Goal: Task Accomplishment & Management: Manage account settings

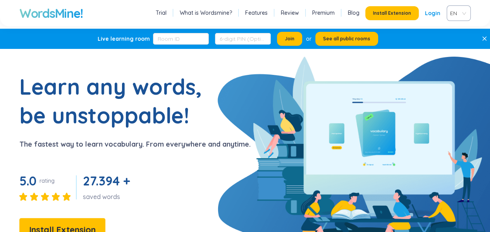
click at [175, 121] on h1 "Learn any words, be unstoppable!" at bounding box center [116, 100] width 194 height 57
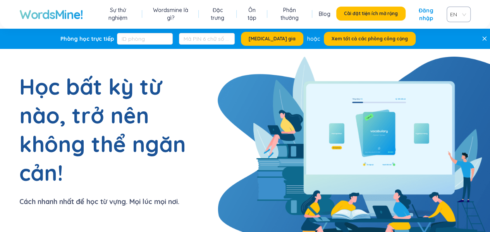
click at [426, 16] on font "Đăng nhập" at bounding box center [426, 14] width 15 height 15
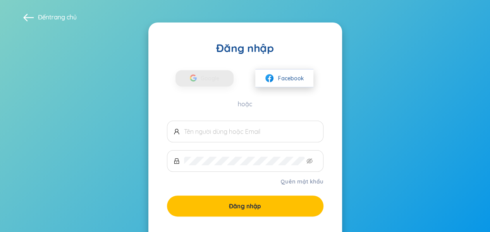
click at [288, 72] on button "Facebook" at bounding box center [284, 78] width 58 height 18
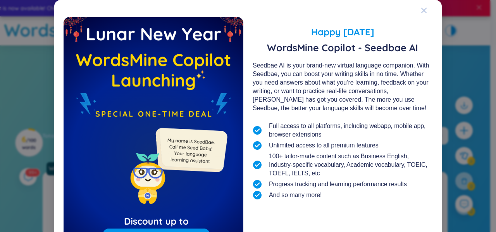
click at [421, 10] on icon "Close" at bounding box center [423, 10] width 5 height 5
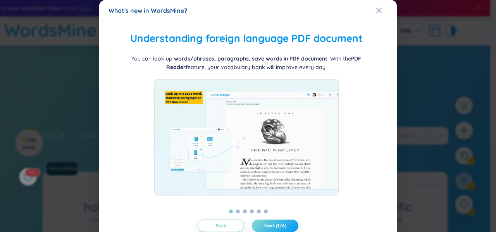
click at [264, 227] on span "Next (1/6)" at bounding box center [275, 225] width 22 height 6
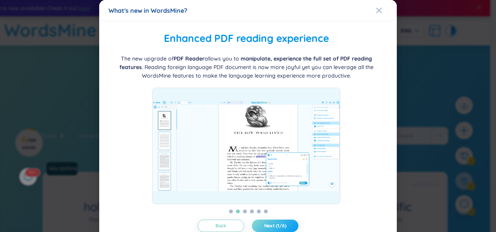
click at [264, 227] on span "Next (1/6)" at bounding box center [275, 225] width 22 height 6
click at [264, 225] on span "Next (2/6)" at bounding box center [275, 225] width 23 height 6
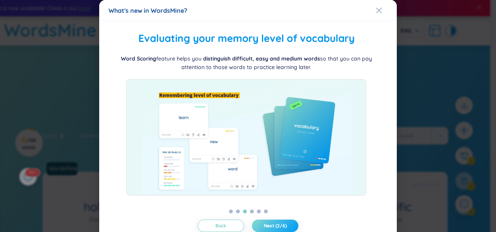
click at [264, 224] on span "Next (2/6)" at bounding box center [275, 225] width 23 height 6
click at [264, 224] on span "Next (3/6)" at bounding box center [275, 225] width 22 height 6
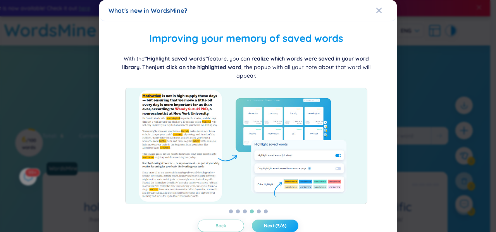
click at [264, 224] on span "Next (3/6)" at bounding box center [275, 225] width 22 height 6
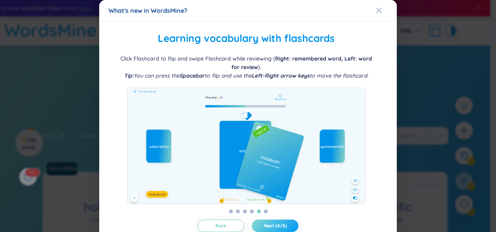
click at [264, 223] on span "Next (4/6)" at bounding box center [275, 225] width 23 height 6
click at [265, 223] on span "Next (5/6)" at bounding box center [275, 225] width 23 height 6
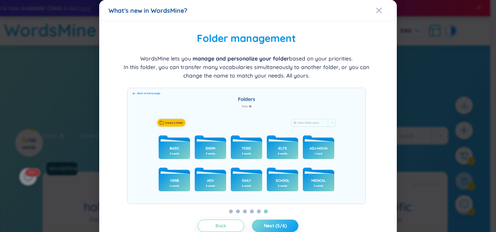
click at [265, 223] on span "Next (5/6)" at bounding box center [275, 225] width 23 height 6
click at [376, 10] on icon "Close" at bounding box center [378, 10] width 5 height 5
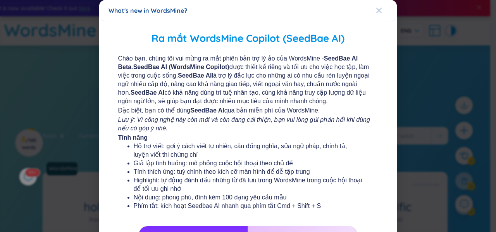
click at [376, 10] on icon "Close" at bounding box center [379, 10] width 6 height 6
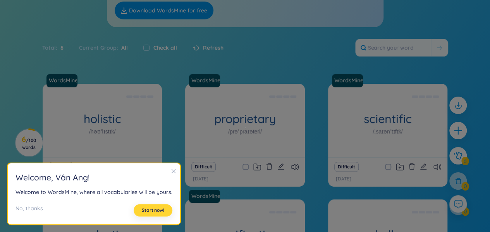
scroll to position [116, 0]
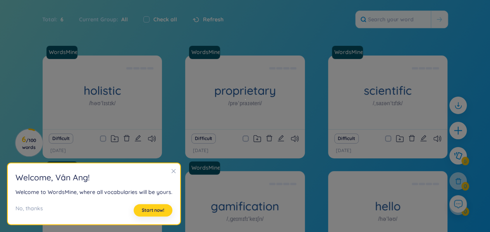
click at [156, 212] on span "Start now!" at bounding box center [153, 210] width 22 height 6
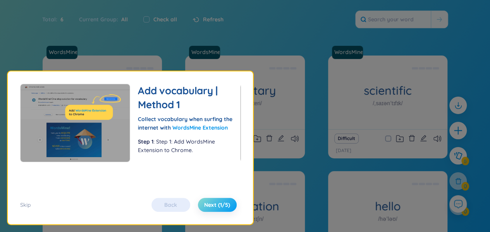
click at [218, 206] on span "Next (1/5)" at bounding box center [217, 205] width 26 height 8
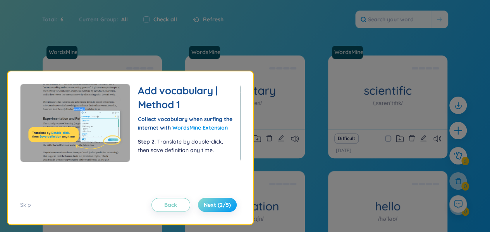
click at [218, 206] on span "Next (2/5)" at bounding box center [217, 205] width 27 height 8
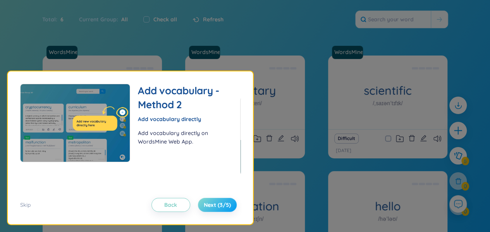
click at [218, 203] on span "Next (3/5)" at bounding box center [217, 205] width 27 height 8
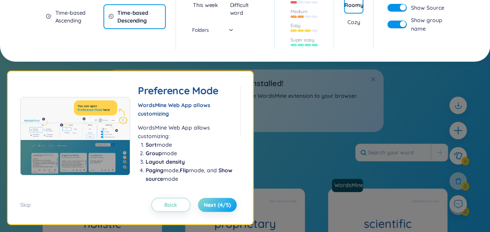
scroll to position [3, 0]
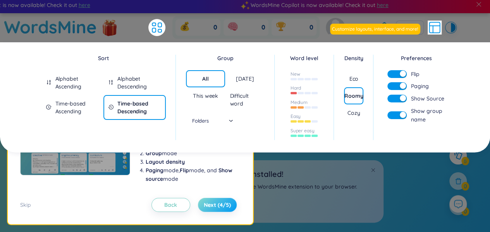
click at [218, 203] on span "Next (4/5)" at bounding box center [217, 205] width 27 height 8
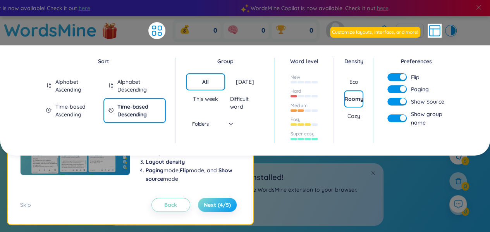
click at [218, 203] on span "Next (4/5)" at bounding box center [217, 205] width 27 height 8
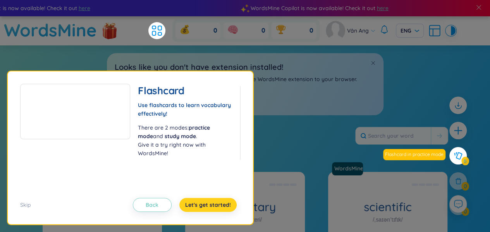
click at [209, 200] on button "Let's get started!" at bounding box center [207, 204] width 57 height 14
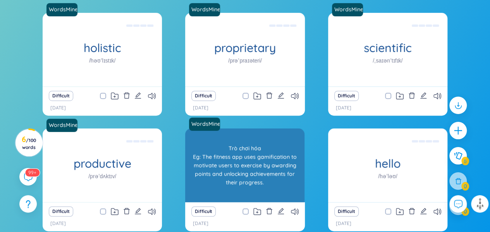
scroll to position [121, 0]
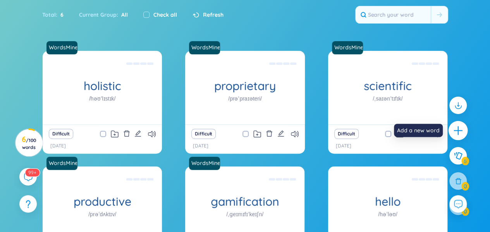
click at [457, 122] on div at bounding box center [457, 130] width 19 height 19
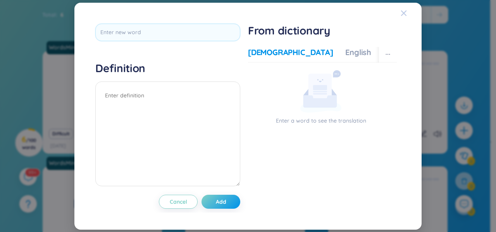
click at [402, 9] on div "Close" at bounding box center [403, 13] width 6 height 21
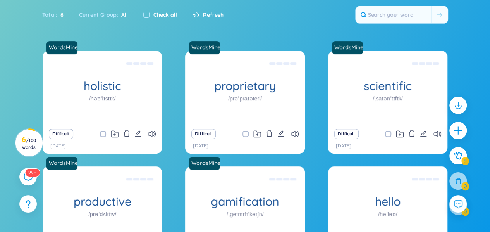
scroll to position [5, 0]
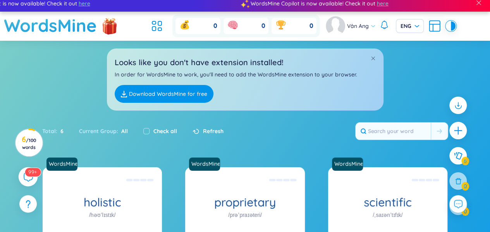
click at [29, 175] on sup "99+" at bounding box center [33, 171] width 16 height 9
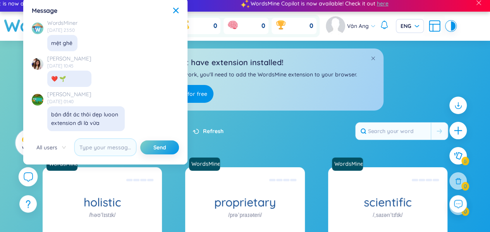
scroll to position [8942, 0]
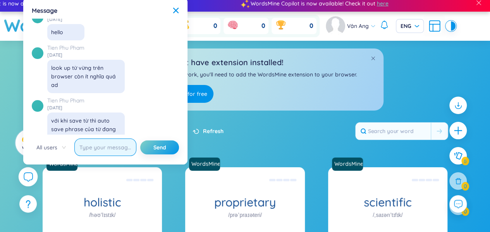
click at [121, 153] on input "text" at bounding box center [105, 146] width 62 height 17
click at [118, 150] on input "text" at bounding box center [105, 146] width 62 height 17
type input "cách nào để [PERSON_NAME] web [PERSON_NAME] vây mọi ng"
click at [140, 140] on button "Send" at bounding box center [159, 147] width 39 height 14
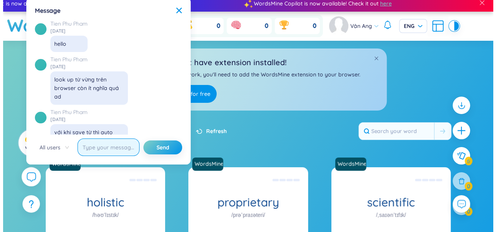
scroll to position [8942, 0]
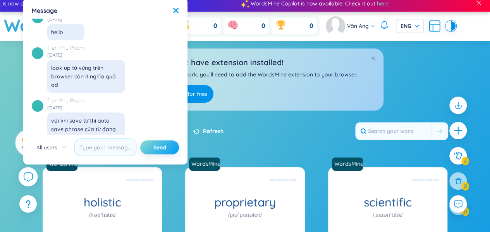
click at [150, 147] on button "Send" at bounding box center [159, 147] width 39 height 14
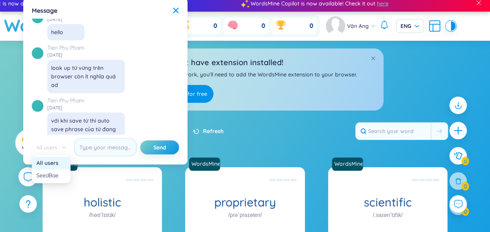
click at [65, 150] on span "All users" at bounding box center [50, 147] width 29 height 12
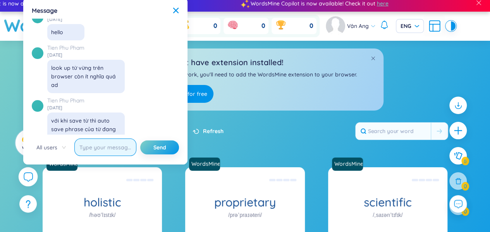
click at [116, 148] on input "text" at bounding box center [105, 146] width 62 height 17
click at [172, 9] on div "Message" at bounding box center [105, 10] width 147 height 9
click at [177, 9] on icon at bounding box center [175, 10] width 5 height 5
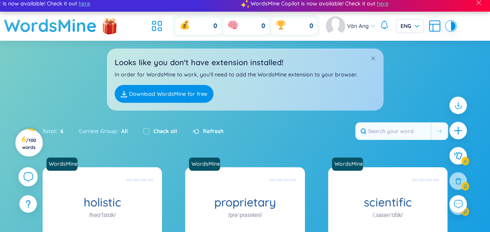
click at [24, 138] on h3 "6 / 100 words" at bounding box center [28, 143] width 17 height 14
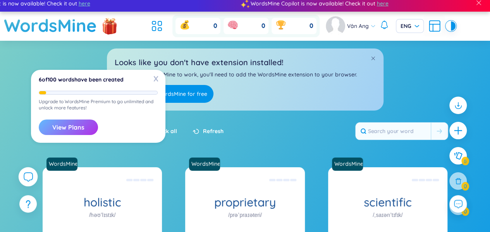
click at [73, 119] on button "View Plans" at bounding box center [68, 126] width 59 height 15
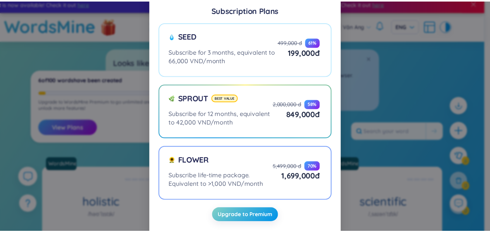
scroll to position [22, 0]
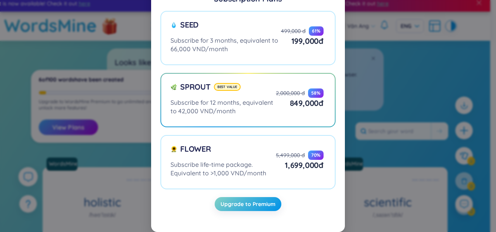
click at [394, 165] on div "Subscription Plans Seed Subscribe for 3 months, equivalent to 66,000 VND/month …" at bounding box center [248, 116] width 496 height 232
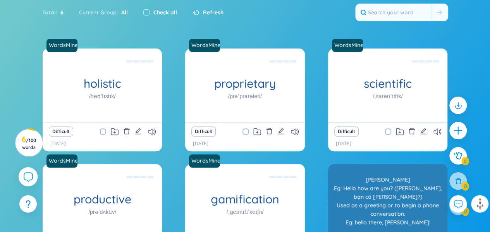
scroll to position [198, 0]
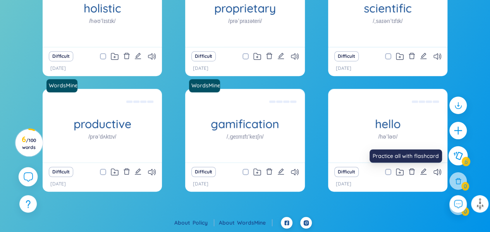
click at [463, 157] on button at bounding box center [457, 155] width 19 height 19
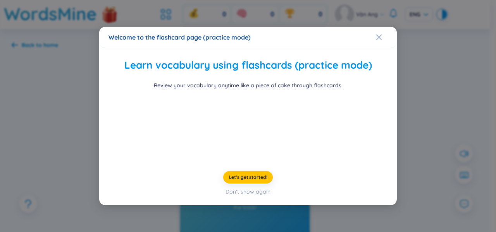
click at [252, 57] on div "Learn vocabulary using flashcards (practice mode) Review your vocabulary anytim…" at bounding box center [247, 106] width 275 height 98
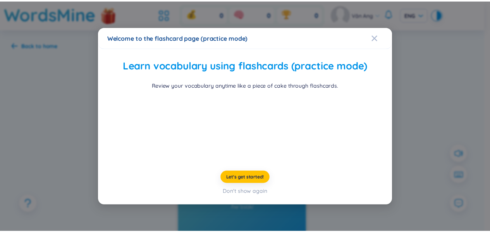
scroll to position [36, 0]
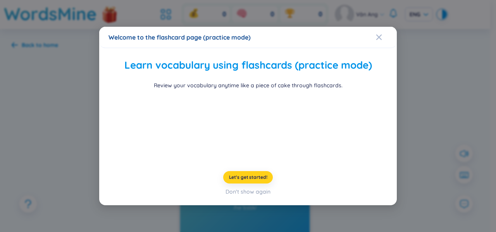
click at [239, 180] on span "Let's get started!" at bounding box center [248, 177] width 38 height 6
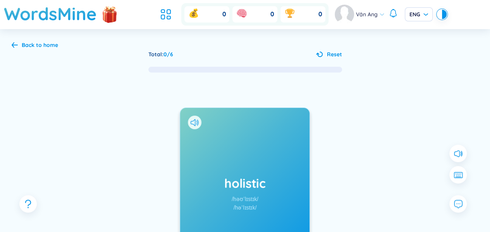
scroll to position [77, 0]
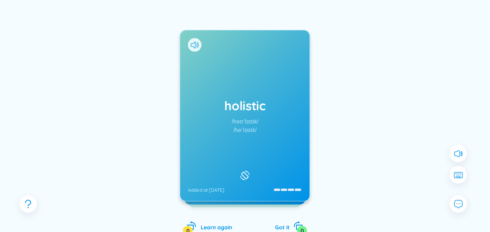
click at [247, 148] on div "holistic /həʊˈlɪstɪk/ /həˈlɪstɪk/ Added at [DATE]" at bounding box center [244, 115] width 129 height 170
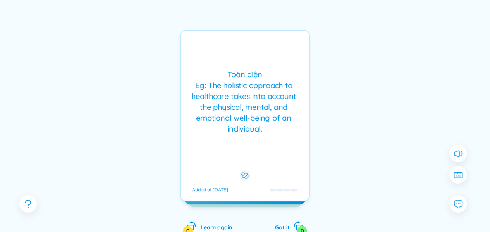
click at [223, 97] on div "Toàn diện Eg: The holistic approach to healthcare takes into account the physic…" at bounding box center [244, 101] width 121 height 65
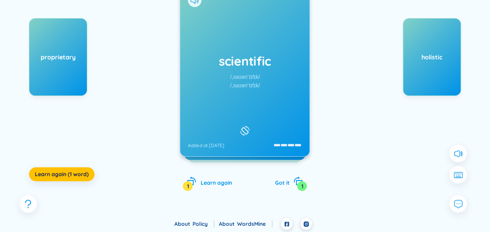
scroll to position [124, 0]
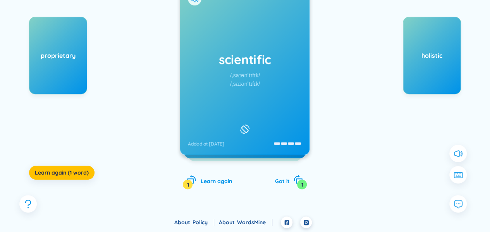
click at [204, 218] on link "Policy" at bounding box center [203, 221] width 22 height 7
click at [288, 180] on span "Got it" at bounding box center [282, 180] width 15 height 7
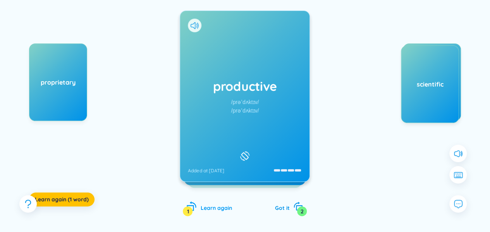
scroll to position [85, 0]
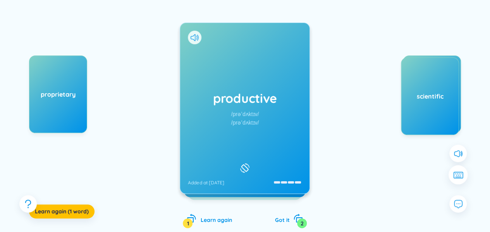
click at [457, 176] on icon at bounding box center [458, 176] width 6 height 1
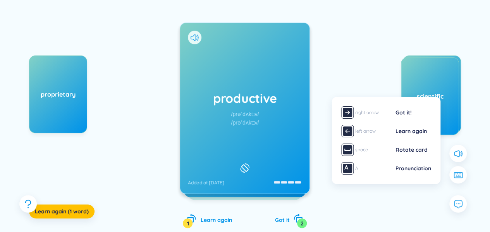
click at [306, 153] on div "productive /prəˈdʌktɪv/ /prəˈdʌktɪv/ Added at [DATE]" at bounding box center [244, 108] width 129 height 170
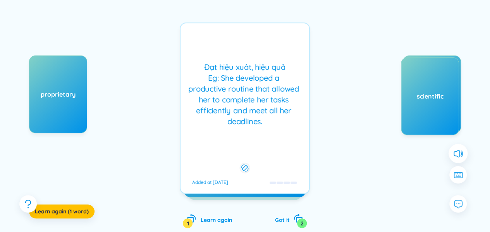
click at [451, 151] on button at bounding box center [457, 153] width 19 height 19
click at [462, 154] on icon at bounding box center [461, 153] width 1 height 5
click at [314, 161] on div "proprietary Learn again (1 word) productive /prəˈdʌktɪv/ /prəˈdʌktɪv/ Added at …" at bounding box center [245, 115] width 467 height 255
click at [289, 151] on div "Đạt [PERSON_NAME] xuât, [PERSON_NAME] Eg: She developed a productive routine th…" at bounding box center [245, 107] width 130 height 171
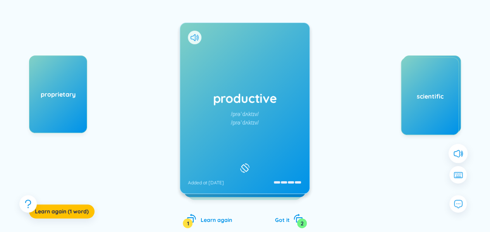
click at [187, 41] on div "productive /prəˈdʌktɪv/ /prəˈdʌktɪv/ Added at [DATE]" at bounding box center [244, 108] width 129 height 170
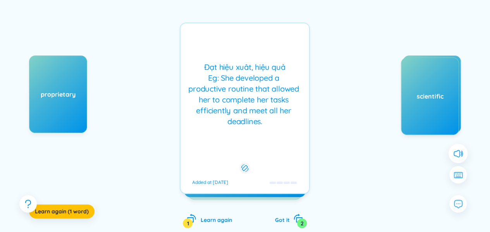
click at [196, 37] on div "productive /prəˈdʌktɪv/ /prəˈdʌktɪv/ Added at [DATE]" at bounding box center [244, 108] width 129 height 170
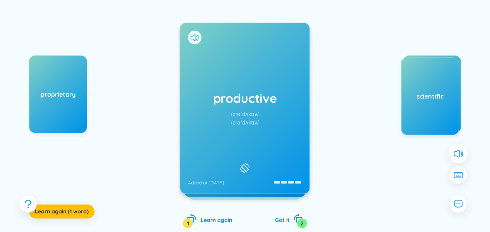
click at [196, 36] on icon at bounding box center [195, 37] width 8 height 7
click at [266, 177] on div "productive /prəˈdʌktɪv/ /prəˈdʌktɪv/ Added at [DATE]" at bounding box center [244, 108] width 129 height 170
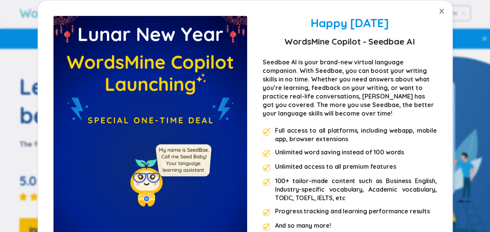
click at [439, 15] on span "Close" at bounding box center [442, 11] width 22 height 22
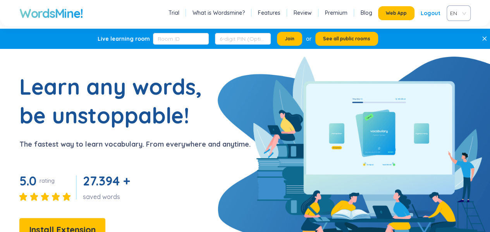
click at [434, 11] on div "Logout" at bounding box center [430, 13] width 20 height 14
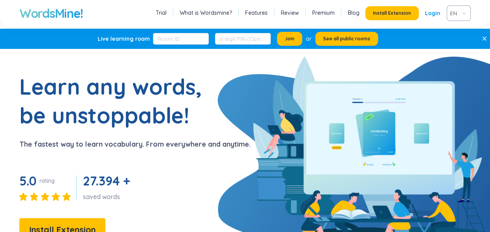
click at [433, 15] on link "Login" at bounding box center [432, 13] width 15 height 14
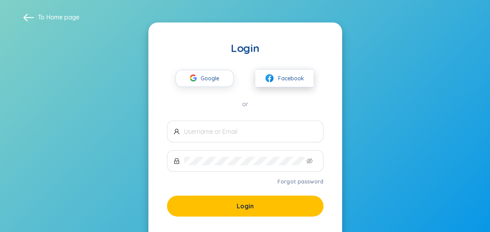
click at [279, 72] on button "Facebook" at bounding box center [284, 78] width 58 height 18
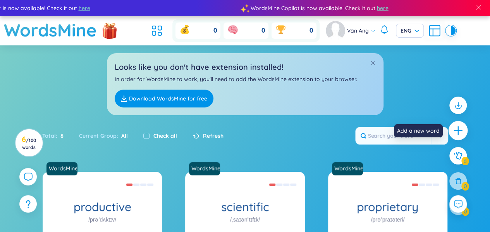
click at [459, 133] on icon "plus" at bounding box center [458, 130] width 11 height 11
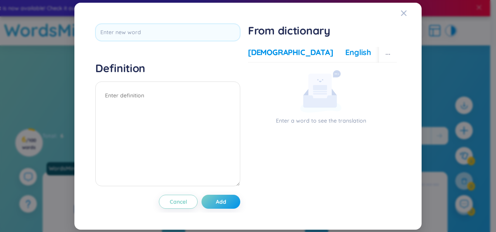
click at [345, 52] on div "English" at bounding box center [358, 52] width 26 height 11
click at [383, 51] on div "More examples" at bounding box center [411, 52] width 56 height 11
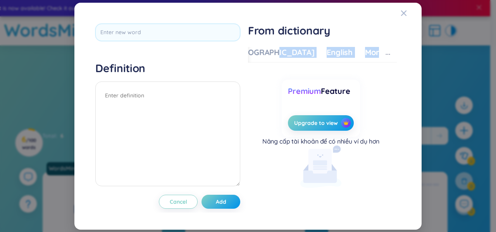
drag, startPoint x: 359, startPoint y: 51, endPoint x: 292, endPoint y: 44, distance: 67.8
click at [291, 44] on div "Vietnamese English More examples Enter a word to see the translation Enter a wo…" at bounding box center [322, 125] width 149 height 162
click at [380, 50] on button "button" at bounding box center [388, 54] width 18 height 15
click at [384, 49] on button "button" at bounding box center [388, 54] width 18 height 15
click at [408, 11] on span "Close" at bounding box center [410, 13] width 21 height 21
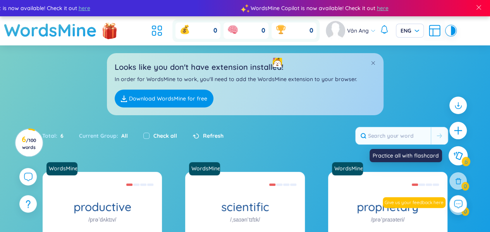
click at [456, 155] on icon at bounding box center [457, 155] width 9 height 8
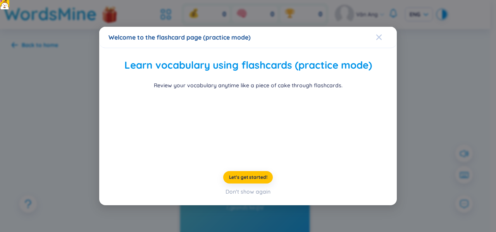
click at [376, 34] on icon "Close" at bounding box center [379, 37] width 6 height 6
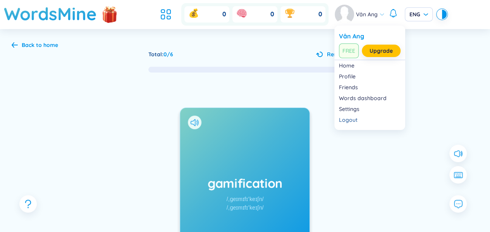
click at [344, 11] on img at bounding box center [344, 14] width 19 height 19
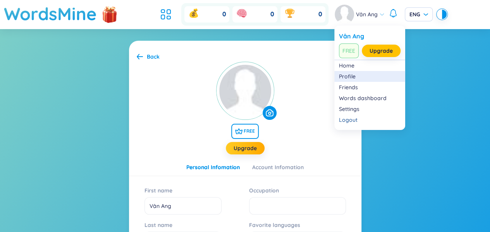
click at [360, 73] on link "Profile" at bounding box center [370, 76] width 62 height 8
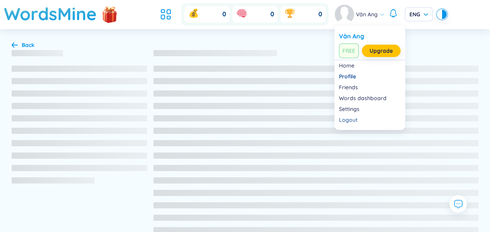
click at [366, 19] on div "Vân Ang" at bounding box center [360, 14] width 50 height 19
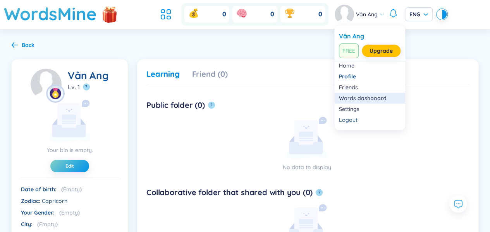
click at [364, 96] on link "Words dashboard" at bounding box center [370, 98] width 62 height 8
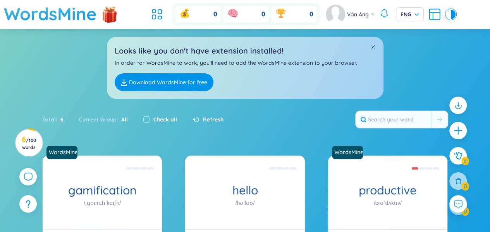
click at [115, 111] on div "Current Group : All" at bounding box center [103, 119] width 64 height 16
click at [121, 116] on span "All" at bounding box center [123, 119] width 10 height 7
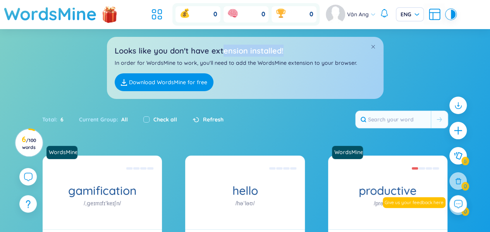
drag, startPoint x: 222, startPoint y: 51, endPoint x: 315, endPoint y: 50, distance: 92.5
click at [314, 50] on h2 "Looks like you don't have extension installed!" at bounding box center [245, 51] width 261 height 12
click at [328, 52] on h2 "Looks like you don't have extension installed!" at bounding box center [245, 51] width 261 height 12
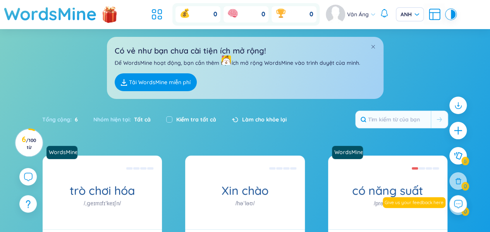
click at [336, 83] on div "Có vẻ như bạn chưa cài tiện ích mở rộng! Để WordsMine hoạt động, bạn cần thêm t…" at bounding box center [245, 68] width 276 height 62
click at [174, 82] on font "Tải WordsMine miễn phí" at bounding box center [160, 82] width 62 height 7
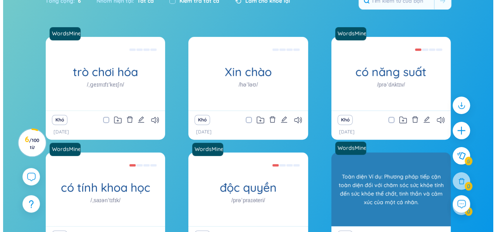
scroll to position [182, 0]
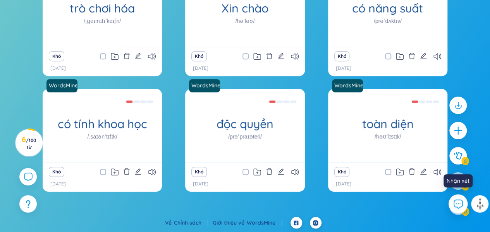
click at [451, 206] on button at bounding box center [457, 203] width 19 height 19
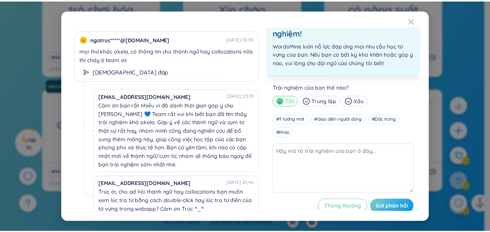
scroll to position [14, 0]
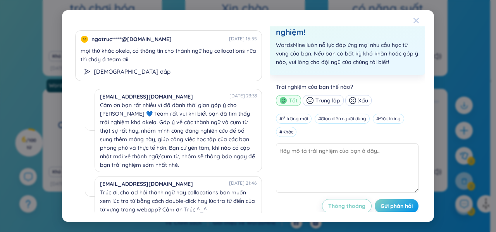
click at [416, 22] on icon "Đóng" at bounding box center [416, 20] width 6 height 6
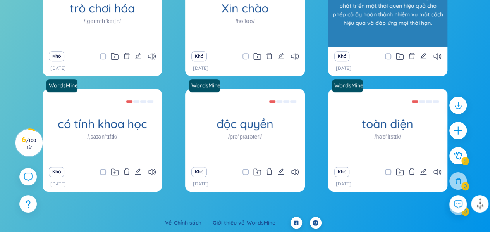
scroll to position [105, 0]
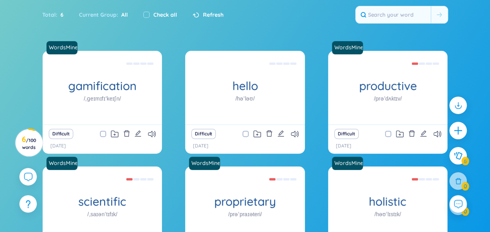
click at [455, 51] on div "WordsMine gamification /ˌɡeɪmɪfɪˈkeɪʃn/ Trò chơi hóa Eg: The fitness app uses g…" at bounding box center [245, 165] width 482 height 228
drag, startPoint x: 402, startPoint y: 130, endPoint x: 390, endPoint y: 131, distance: 12.0
drag, startPoint x: 390, startPoint y: 131, endPoint x: 396, endPoint y: 131, distance: 6.2
click at [396, 131] on icon at bounding box center [399, 133] width 7 height 6
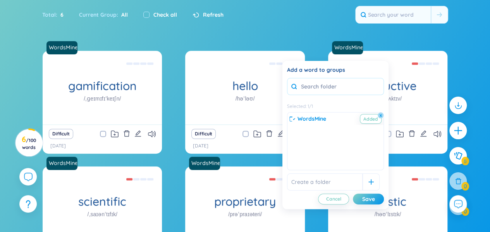
click at [362, 85] on input "text" at bounding box center [335, 86] width 97 height 17
click at [379, 114] on button "x" at bounding box center [380, 115] width 7 height 7
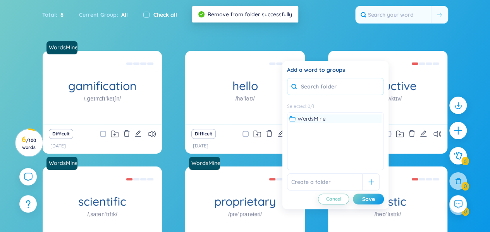
click at [350, 85] on input "text" at bounding box center [335, 86] width 97 height 17
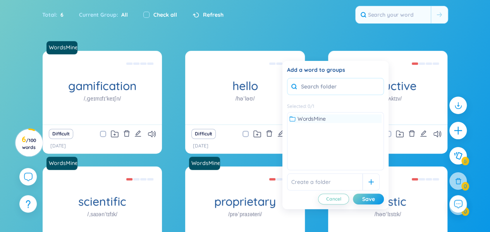
type input "T"
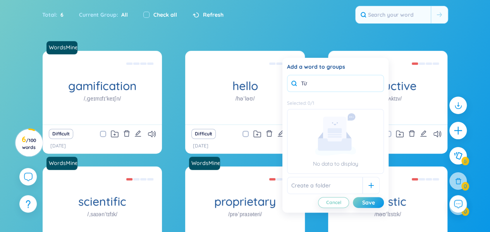
type input "T"
type input "Mô tả ( Tính Từ)"
click at [368, 201] on div "Save" at bounding box center [368, 202] width 13 height 9
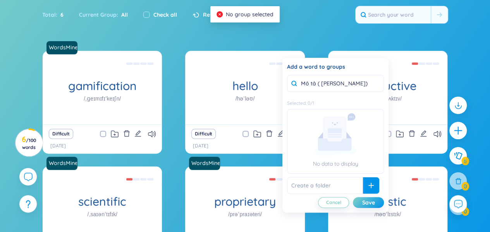
click at [368, 182] on icon at bounding box center [370, 184] width 5 height 5
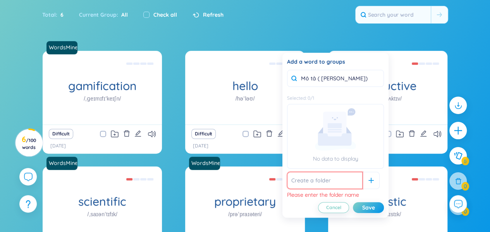
click at [339, 179] on input "text" at bounding box center [325, 180] width 76 height 17
click at [312, 78] on input "Mô tả ( Tính Từ)" at bounding box center [335, 78] width 97 height 17
drag, startPoint x: 348, startPoint y: 77, endPoint x: 291, endPoint y: 83, distance: 57.6
click at [286, 81] on div "Add a word to groups Mô tả ( Tính Từ) Selected : 0 / 1 No data to display Pleas…" at bounding box center [335, 135] width 106 height 165
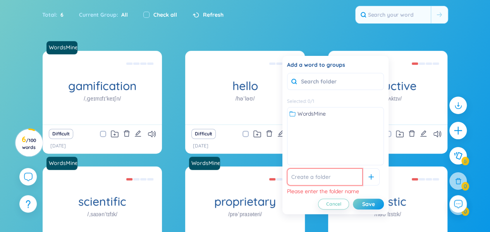
click at [312, 173] on input "text" at bounding box center [325, 176] width 76 height 17
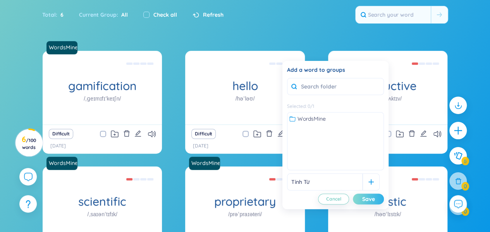
type input "Tính Từ"
click at [366, 193] on button "Save" at bounding box center [368, 198] width 31 height 11
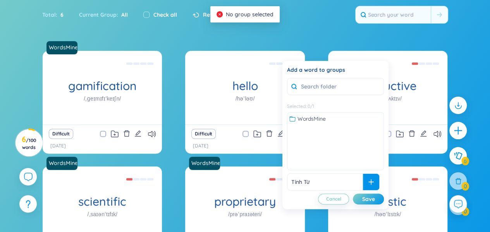
click at [368, 182] on icon at bounding box center [370, 181] width 5 height 5
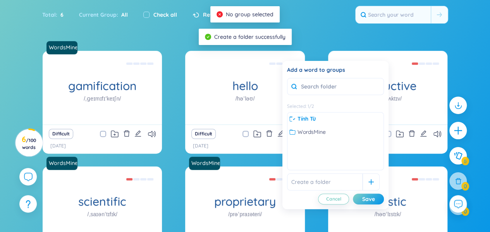
click at [332, 182] on input "text" at bounding box center [325, 181] width 76 height 17
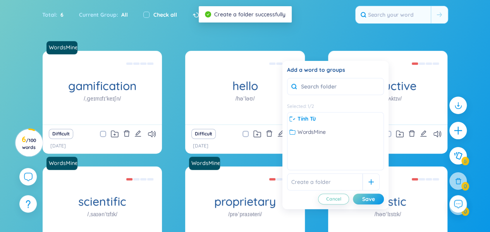
type input "T"
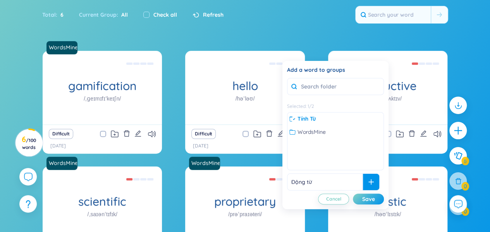
type input "Động từ"
click at [368, 182] on icon at bounding box center [370, 181] width 5 height 5
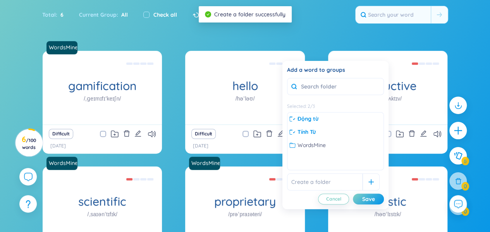
click at [313, 175] on input "text" at bounding box center [325, 181] width 76 height 17
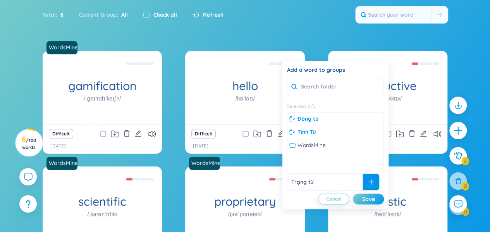
type input "Trạng từ"
click at [362, 178] on div at bounding box center [370, 181] width 17 height 17
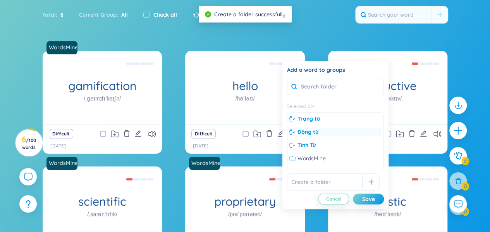
click at [308, 129] on span "Động từ" at bounding box center [307, 131] width 21 height 9
click at [325, 119] on div "Trạng từ" at bounding box center [335, 118] width 92 height 9
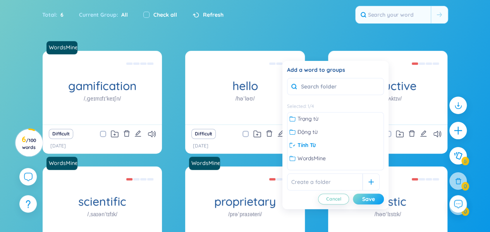
click at [366, 193] on button "Save" at bounding box center [368, 198] width 31 height 11
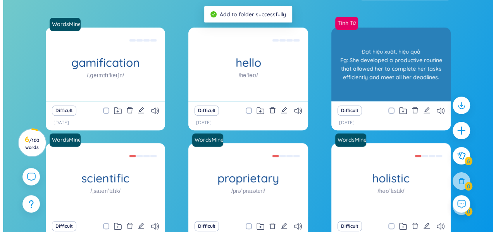
scroll to position [66, 0]
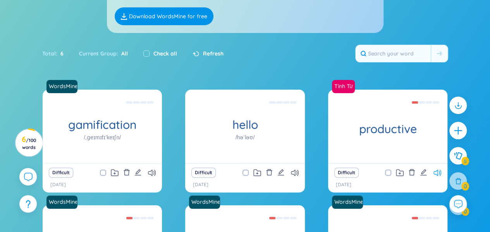
click at [440, 170] on icon at bounding box center [437, 172] width 8 height 7
click at [433, 172] on icon at bounding box center [437, 172] width 8 height 7
click at [422, 172] on icon "edit" at bounding box center [423, 171] width 7 height 7
click at [425, 170] on icon "edit" at bounding box center [423, 172] width 6 height 6
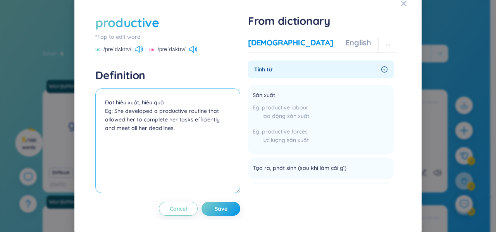
scroll to position [11, 0]
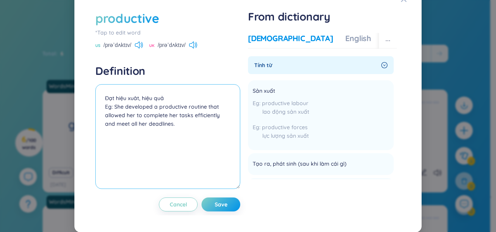
click at [168, 121] on textarea "Đạt hiệu xuât, hiệu quả Eg: She developed a productive routine that allowed her…" at bounding box center [167, 136] width 145 height 105
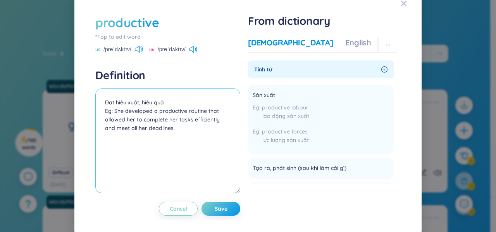
scroll to position [0, 0]
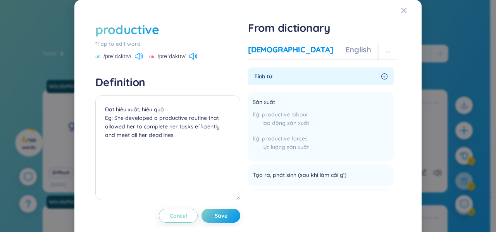
click at [136, 59] on icon at bounding box center [139, 56] width 8 height 7
click at [345, 50] on div "English" at bounding box center [358, 49] width 26 height 11
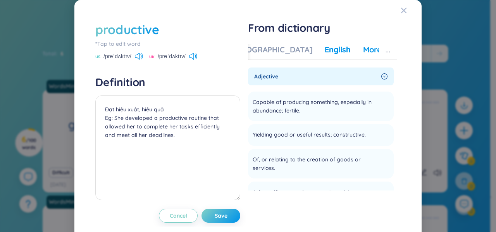
click at [363, 52] on div "More examples" at bounding box center [391, 49] width 56 height 11
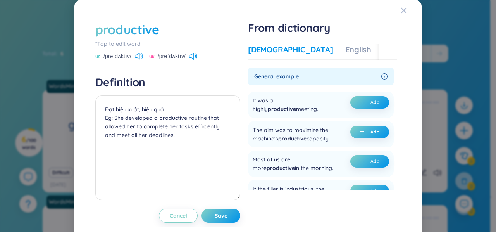
click at [263, 52] on div "[DEMOGRAPHIC_DATA]" at bounding box center [290, 49] width 85 height 11
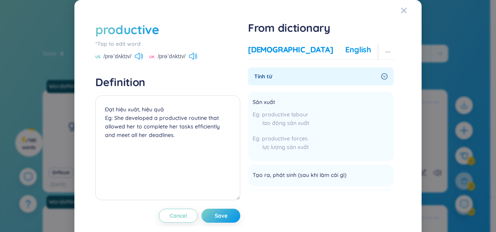
click at [345, 54] on div "English" at bounding box center [358, 49] width 26 height 11
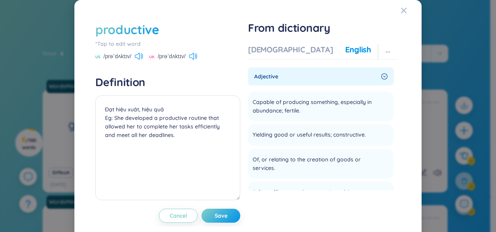
click at [383, 49] on div "More examples" at bounding box center [411, 49] width 56 height 11
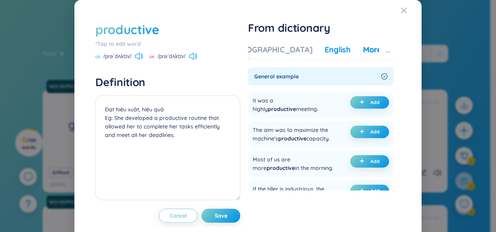
click at [324, 50] on div "English" at bounding box center [337, 49] width 26 height 11
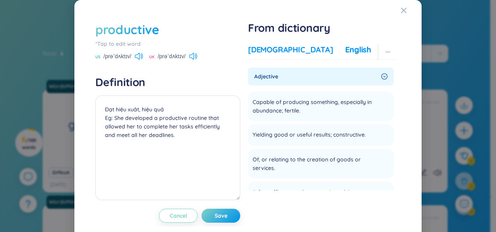
click at [249, 53] on div "[DEMOGRAPHIC_DATA]" at bounding box center [290, 49] width 85 height 11
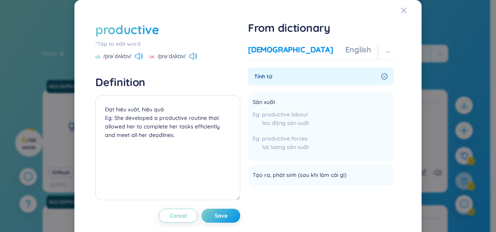
click at [383, 48] on div "More examples" at bounding box center [411, 49] width 56 height 11
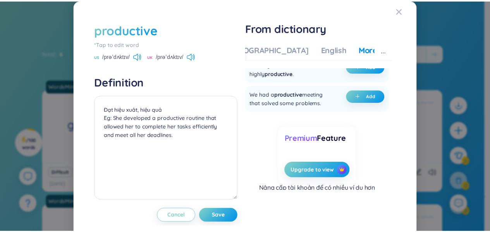
scroll to position [273, 0]
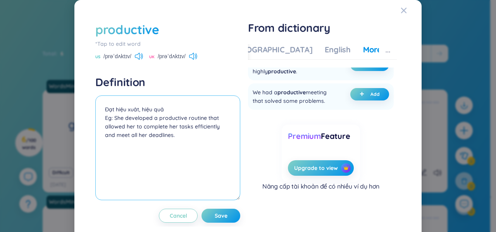
click at [176, 136] on textarea "Đạt hiệu xuât, hiệu quả Eg: She developed a productive routine that allowed her…" at bounding box center [167, 147] width 145 height 105
drag, startPoint x: 114, startPoint y: 117, endPoint x: 181, endPoint y: 135, distance: 69.2
click at [181, 135] on textarea "Đạt hiệu xuât, hiệu quả Eg: She developed a productive routine that allowed her…" at bounding box center [167, 147] width 145 height 105
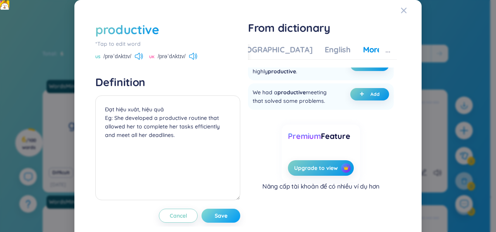
click at [215, 214] on span "Save" at bounding box center [221, 215] width 13 height 8
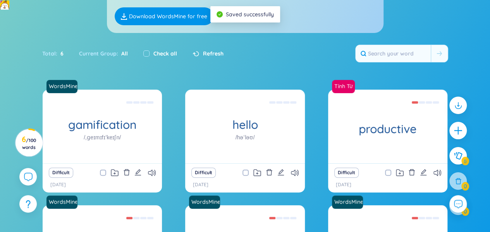
scroll to position [0, 0]
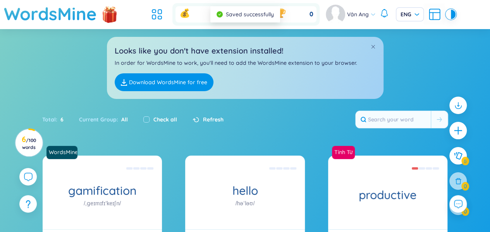
click at [350, 132] on div "Total : 6 Current Group : All Check all Refresh" at bounding box center [244, 122] width 483 height 33
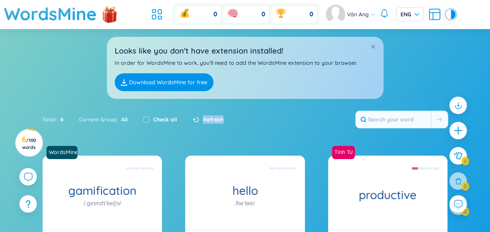
drag, startPoint x: 186, startPoint y: 131, endPoint x: 280, endPoint y: 118, distance: 94.2
click at [280, 118] on div "Total : 6 Current Group : All Check all Refresh" at bounding box center [244, 122] width 483 height 33
